Goal: Navigation & Orientation: Understand site structure

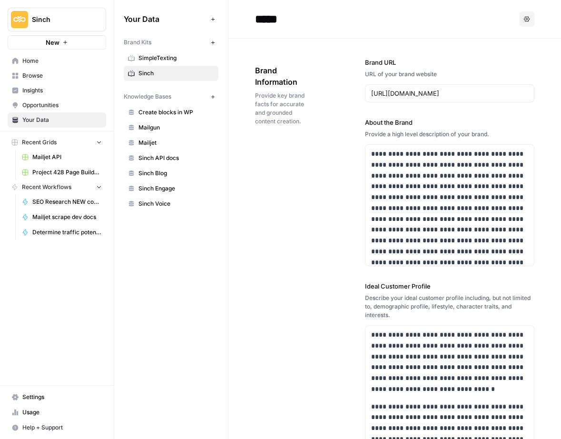
click at [24, 70] on link "Browse" at bounding box center [57, 75] width 99 height 15
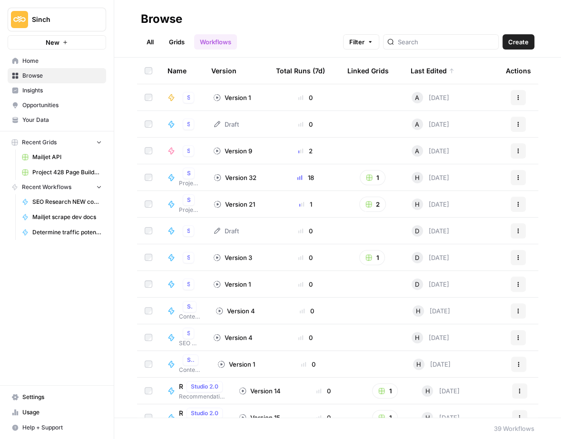
click at [31, 58] on span "Home" at bounding box center [62, 61] width 80 height 9
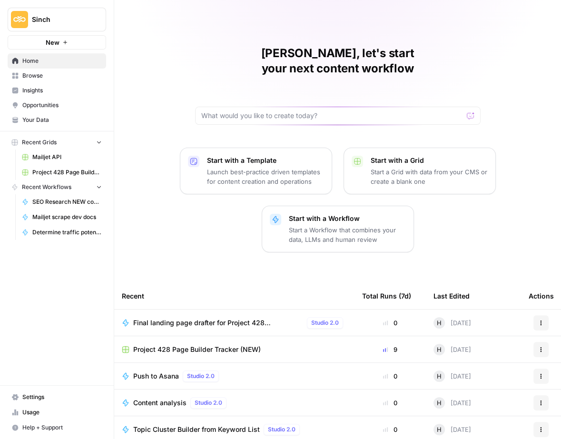
scroll to position [55, 0]
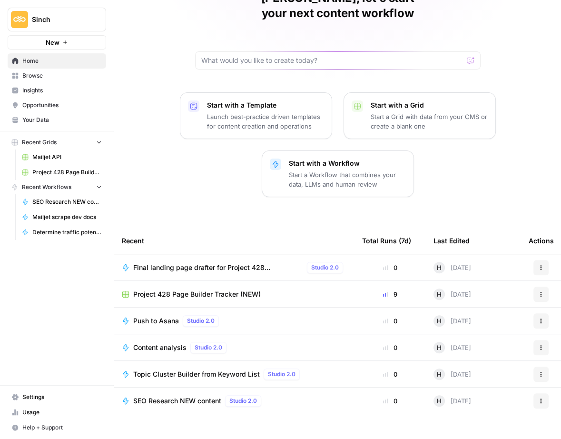
click at [28, 78] on span "Browse" at bounding box center [62, 75] width 80 height 9
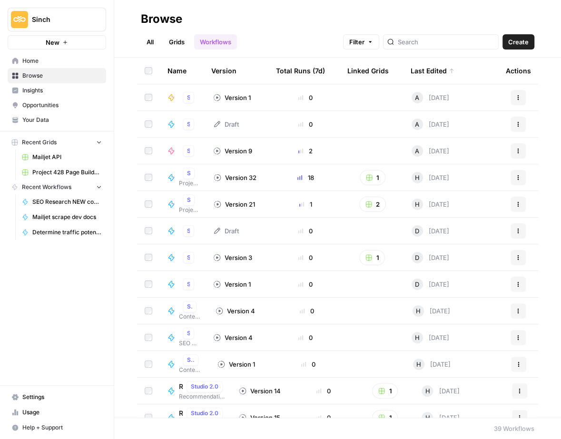
click at [34, 60] on span "Home" at bounding box center [62, 61] width 80 height 9
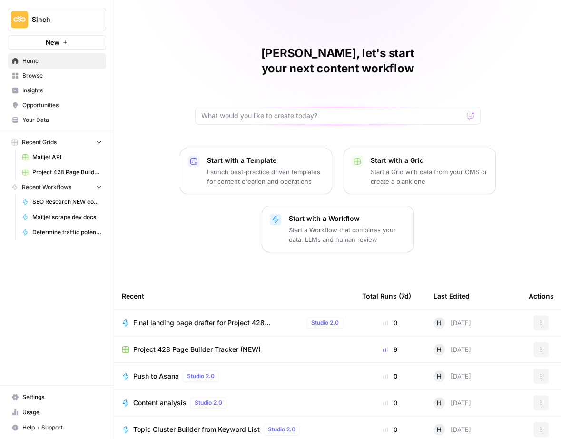
click at [31, 77] on span "Browse" at bounding box center [62, 75] width 80 height 9
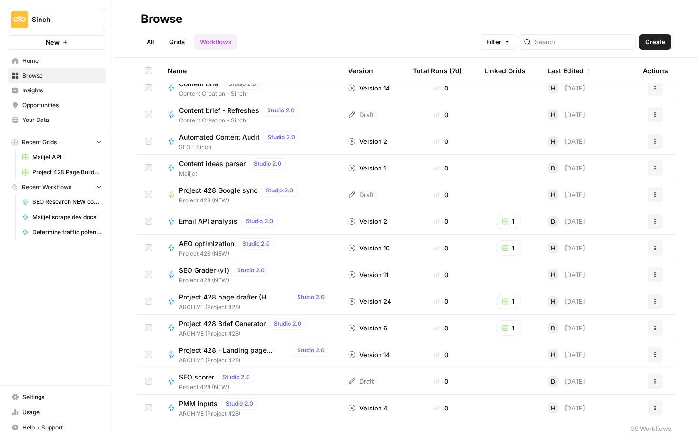
scroll to position [358, 0]
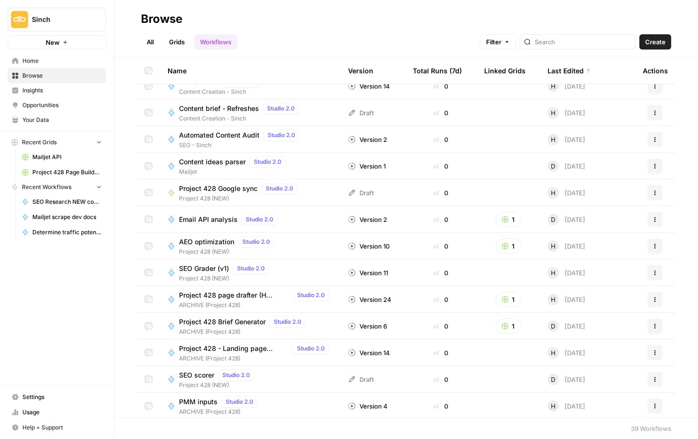
click at [148, 41] on link "All" at bounding box center [150, 41] width 19 height 15
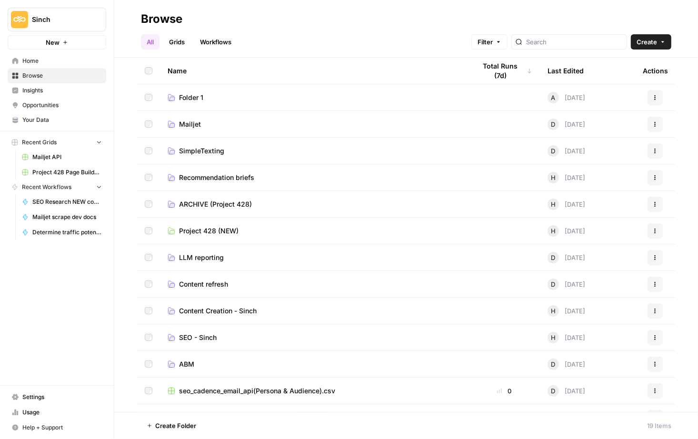
click at [191, 97] on span "Folder 1" at bounding box center [191, 98] width 24 height 10
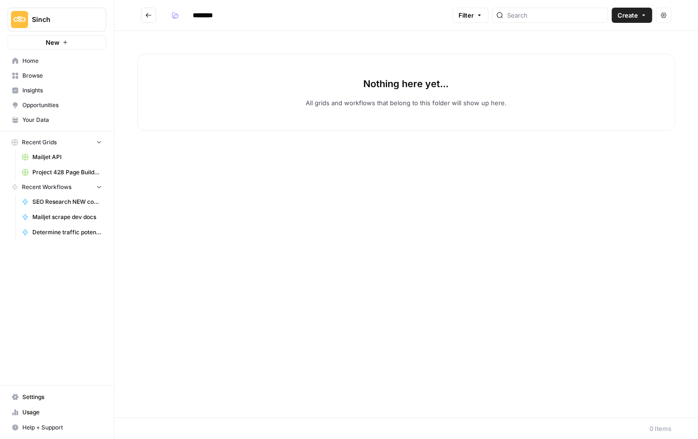
click at [145, 16] on icon "Go back" at bounding box center [148, 15] width 7 height 7
